Goal: Information Seeking & Learning: Learn about a topic

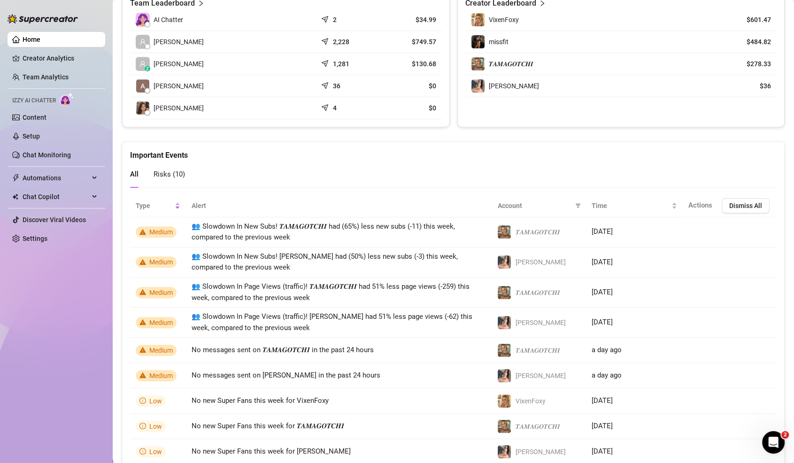
scroll to position [435, 0]
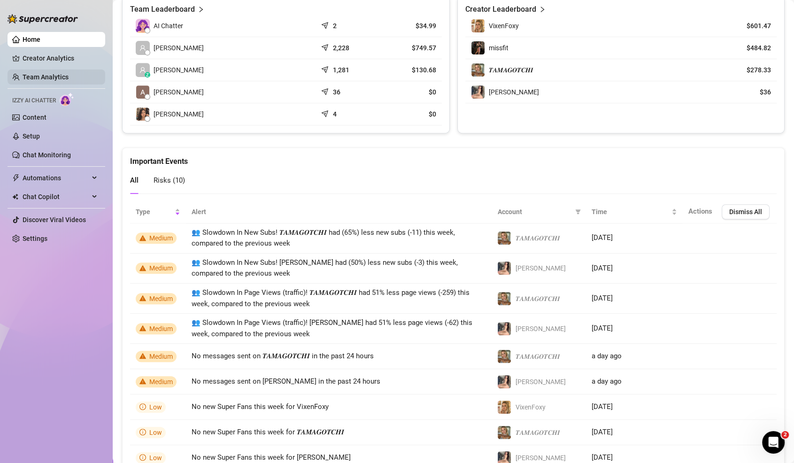
click at [69, 81] on link "Team Analytics" at bounding box center [46, 77] width 46 height 8
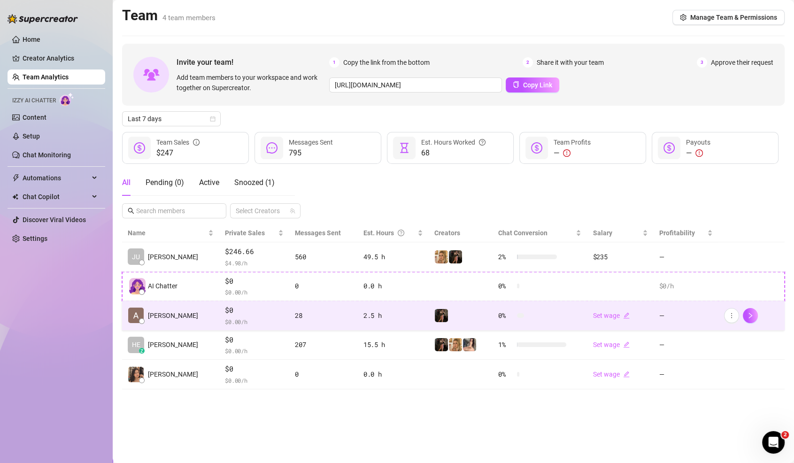
click at [181, 322] on td "[PERSON_NAME]" at bounding box center [170, 316] width 97 height 30
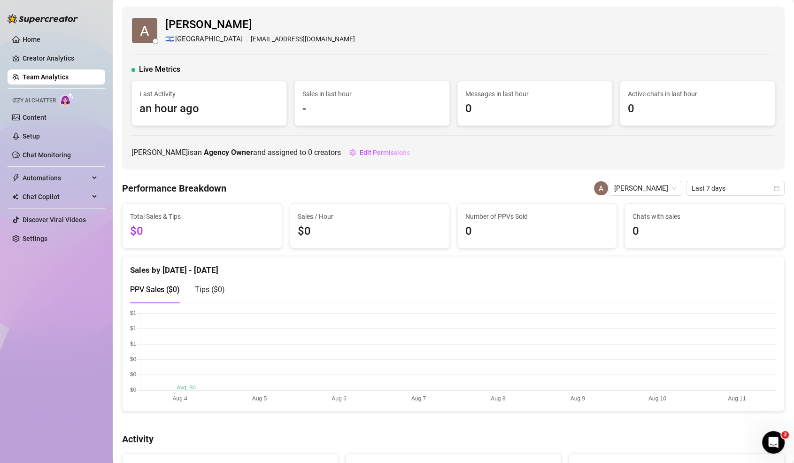
click at [60, 85] on ul "Home Creator Analytics Team Analytics Izzy AI Chatter Content Setup Chat Monito…" at bounding box center [57, 139] width 98 height 222
click at [66, 81] on link "Team Analytics" at bounding box center [46, 77] width 46 height 8
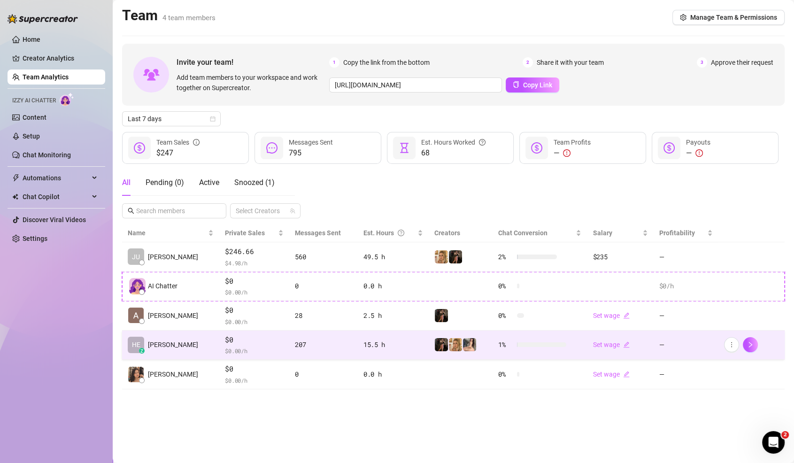
click at [219, 331] on td "$0 $ 0.00 /h" at bounding box center [254, 346] width 70 height 30
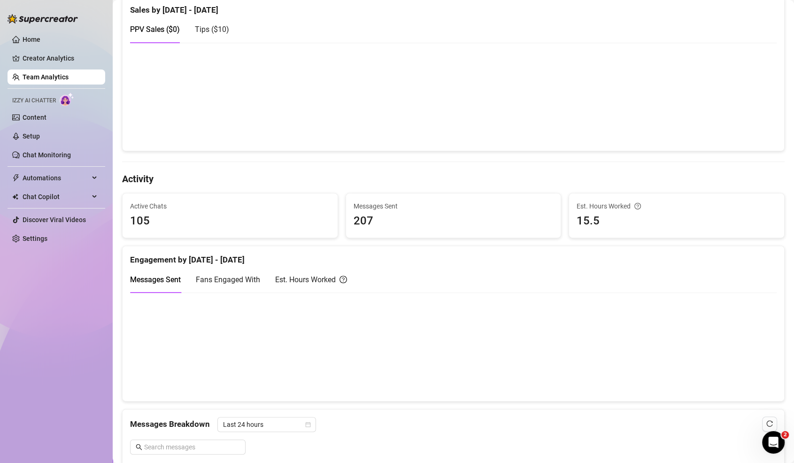
scroll to position [424, 0]
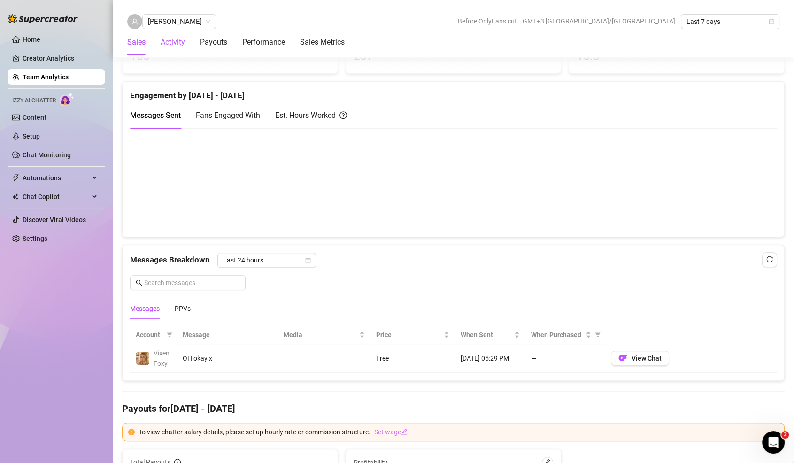
click at [174, 39] on div "Activity" at bounding box center [173, 42] width 24 height 11
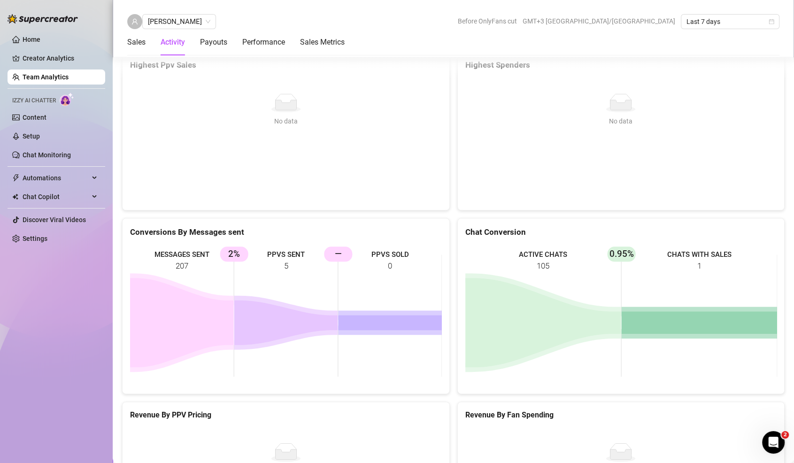
scroll to position [1195, 0]
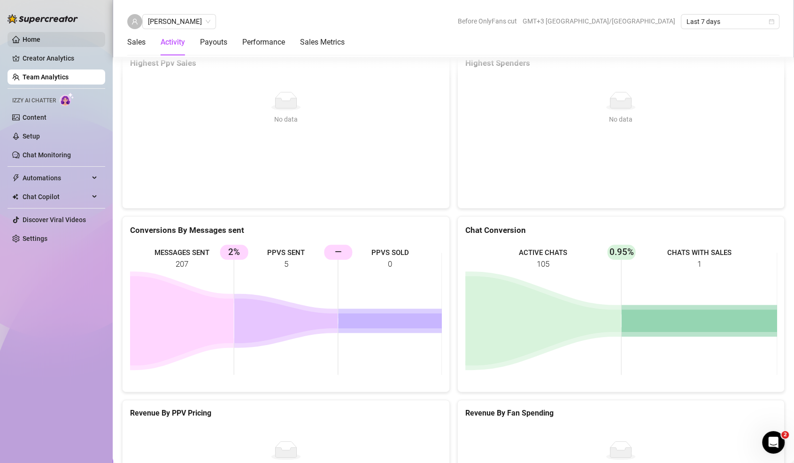
click at [28, 39] on link "Home" at bounding box center [32, 40] width 18 height 8
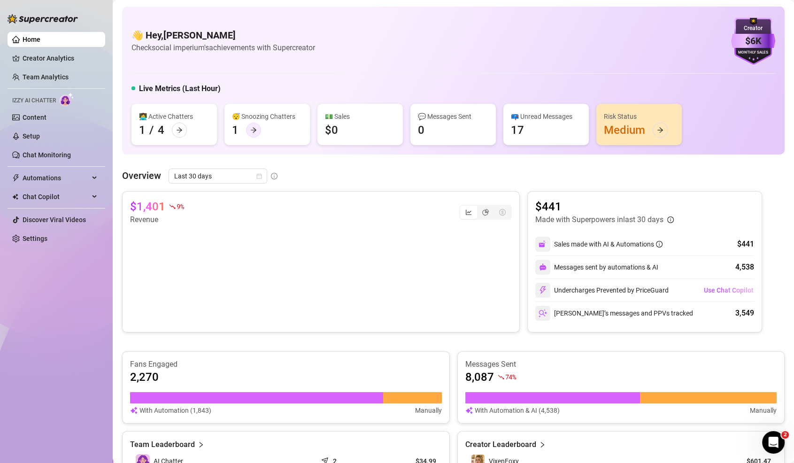
click at [255, 127] on icon "arrow-right" at bounding box center [253, 130] width 7 height 7
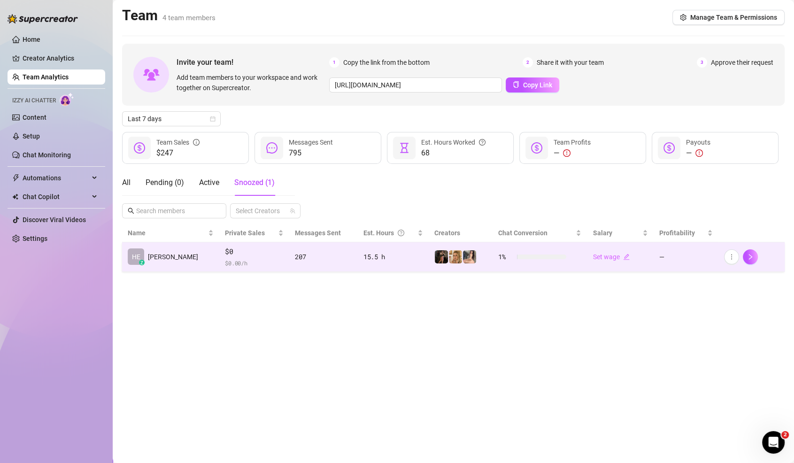
click at [219, 266] on td "$0 $ 0.00 /h" at bounding box center [254, 257] width 70 height 30
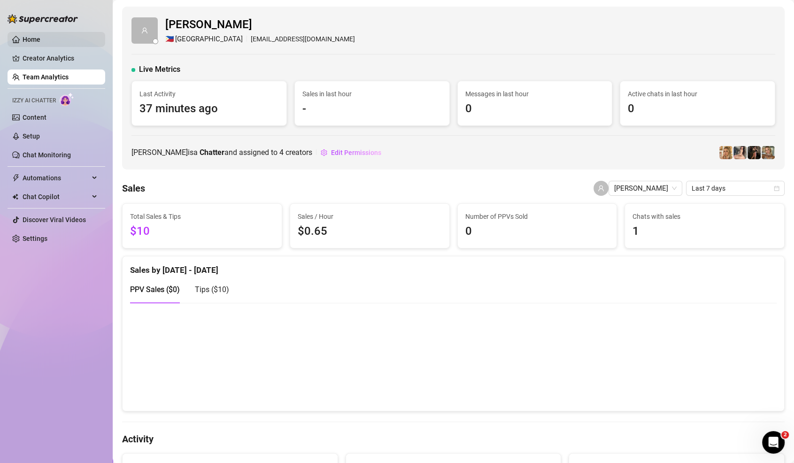
click at [40, 37] on link "Home" at bounding box center [32, 40] width 18 height 8
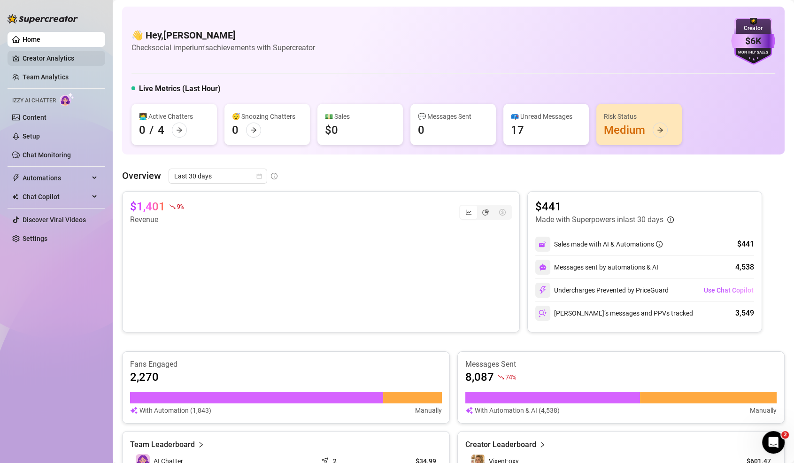
click at [45, 62] on link "Creator Analytics" at bounding box center [60, 58] width 75 height 15
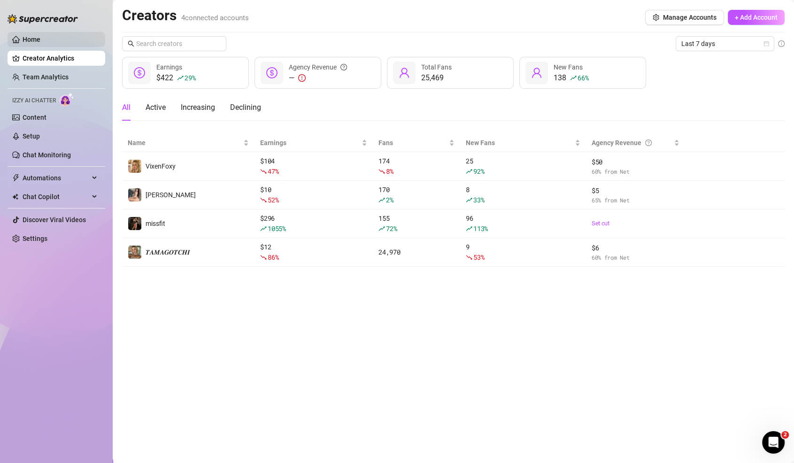
click at [31, 43] on link "Home" at bounding box center [32, 40] width 18 height 8
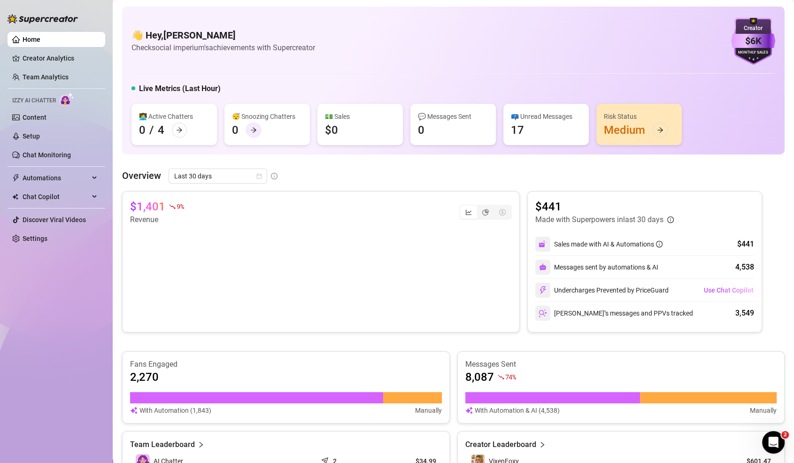
click at [252, 125] on div at bounding box center [253, 130] width 15 height 15
